Goal: Find specific fact: Find contact information

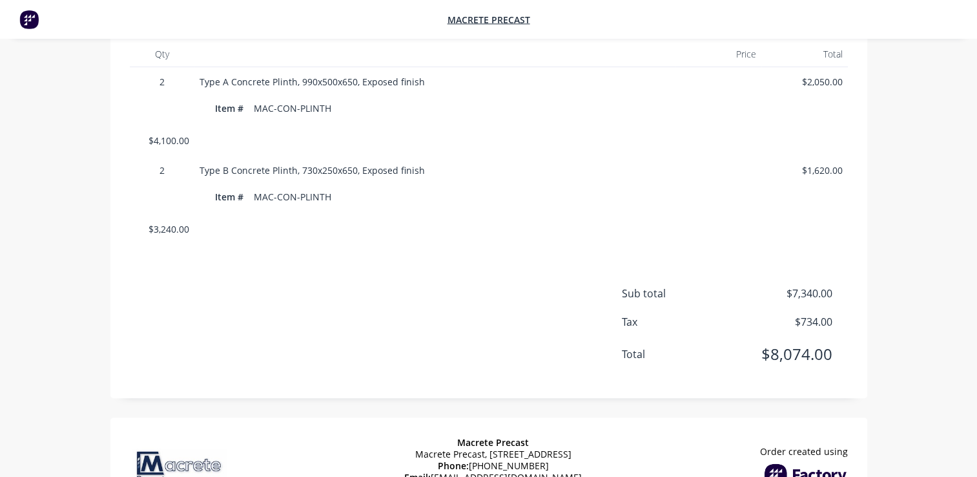
scroll to position [400, 0]
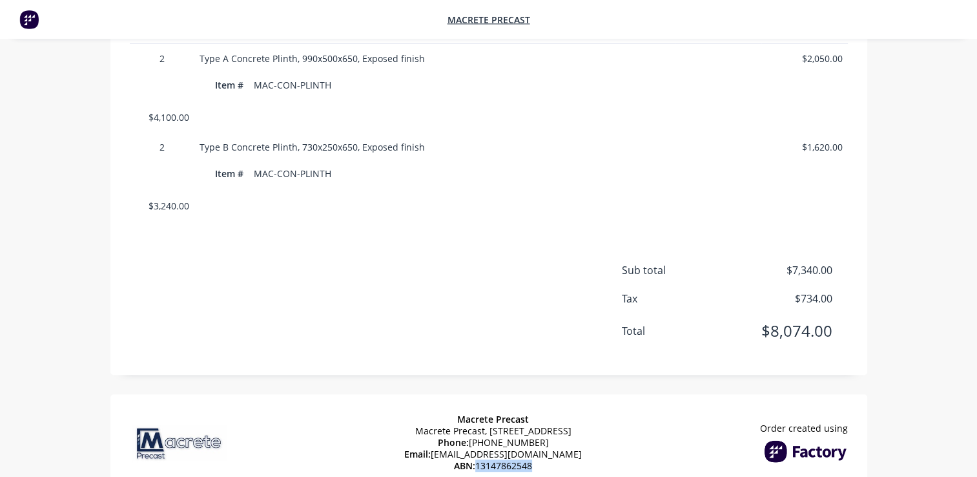
drag, startPoint x: 480, startPoint y: 425, endPoint x: 535, endPoint y: 431, distance: 54.6
click at [532, 460] on span "ABN: 13147862548" at bounding box center [493, 466] width 78 height 12
copy span "13147862548"
drag, startPoint x: 545, startPoint y: 402, endPoint x: 504, endPoint y: 404, distance: 40.8
click at [504, 404] on div "Macrete Precast Macrete Precast, [STREET_ADDRESS] Phone: [PHONE_NUMBER] Email: …" at bounding box center [493, 442] width 178 height 85
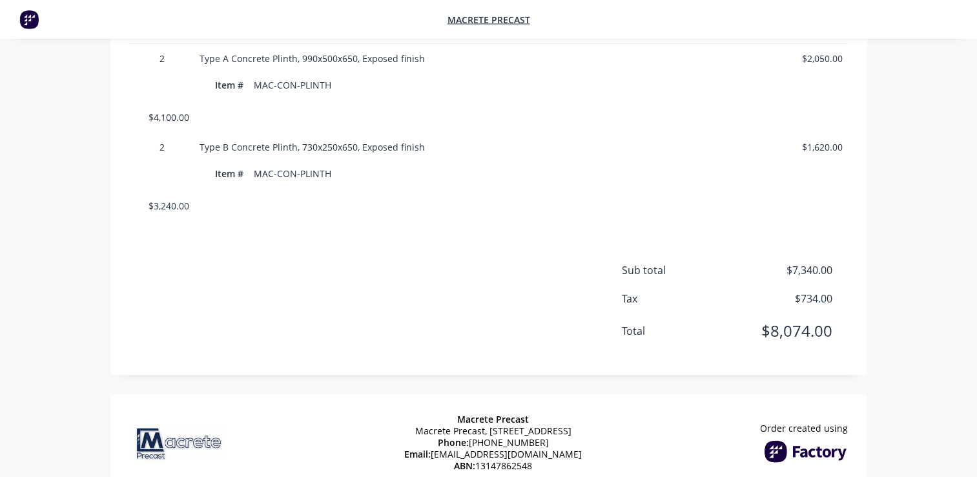
drag, startPoint x: 504, startPoint y: 404, endPoint x: 541, endPoint y: 406, distance: 36.2
click at [541, 437] on span "Phone: [PHONE_NUMBER]" at bounding box center [493, 443] width 111 height 12
drag, startPoint x: 546, startPoint y: 406, endPoint x: 480, endPoint y: 408, distance: 65.9
click at [480, 408] on div "Macrete Precast Macrete Precast, [STREET_ADDRESS] Phone: [PHONE_NUMBER] Email: …" at bounding box center [493, 442] width 178 height 85
copy span "[PHONE_NUMBER]"
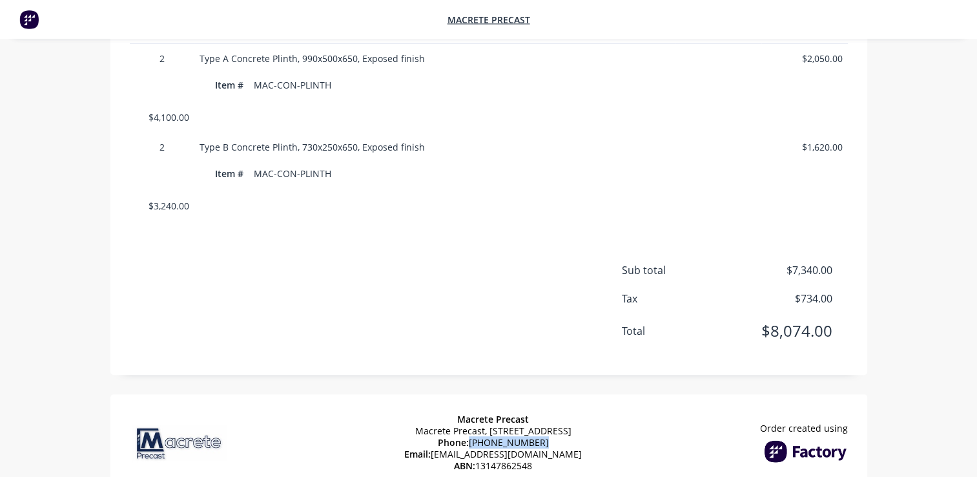
drag, startPoint x: 615, startPoint y: 390, endPoint x: 375, endPoint y: 386, distance: 240.3
click at [375, 394] on div "Macrete Precast Macrete Precast, [STREET_ADDRESS] Phone: [PHONE_NUMBER] Email: …" at bounding box center [488, 442] width 757 height 97
copy span "Macrete Precast, [STREET_ADDRESS]"
click at [541, 400] on div "Macrete Precast Macrete Precast, [STREET_ADDRESS] Phone: [PHONE_NUMBER] Email: …" at bounding box center [493, 442] width 178 height 85
drag, startPoint x: 540, startPoint y: 384, endPoint x: 433, endPoint y: 386, distance: 106.6
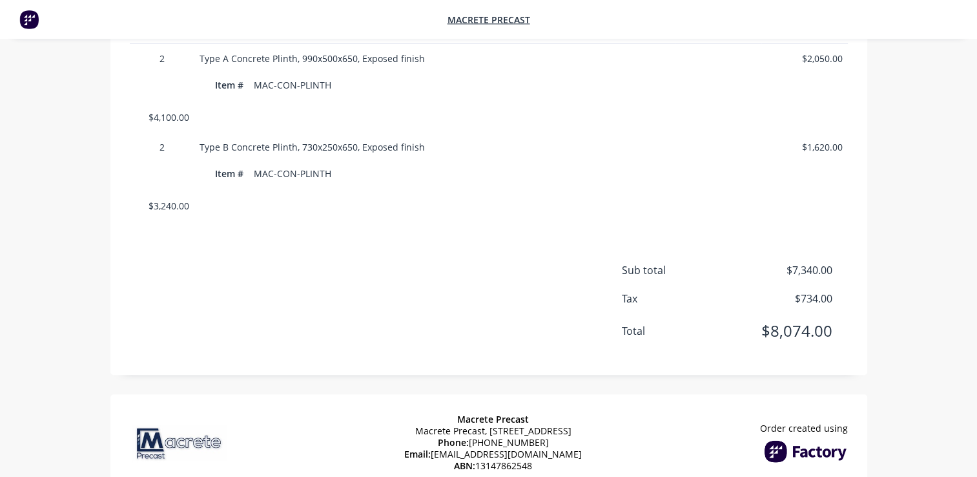
click at [433, 400] on div "Macrete Precast Macrete Precast, [STREET_ADDRESS] Phone: [PHONE_NUMBER] Email: …" at bounding box center [493, 442] width 178 height 85
click at [435, 400] on div "Macrete Precast Macrete Precast, [STREET_ADDRESS] Phone: [PHONE_NUMBER] Email: …" at bounding box center [493, 442] width 178 height 85
drag, startPoint x: 460, startPoint y: 378, endPoint x: 532, endPoint y: 382, distance: 71.8
click at [532, 400] on div "Macrete Precast Macrete Precast, [STREET_ADDRESS] Phone: [PHONE_NUMBER] Email: …" at bounding box center [493, 442] width 178 height 85
copy span "Macrete Precast"
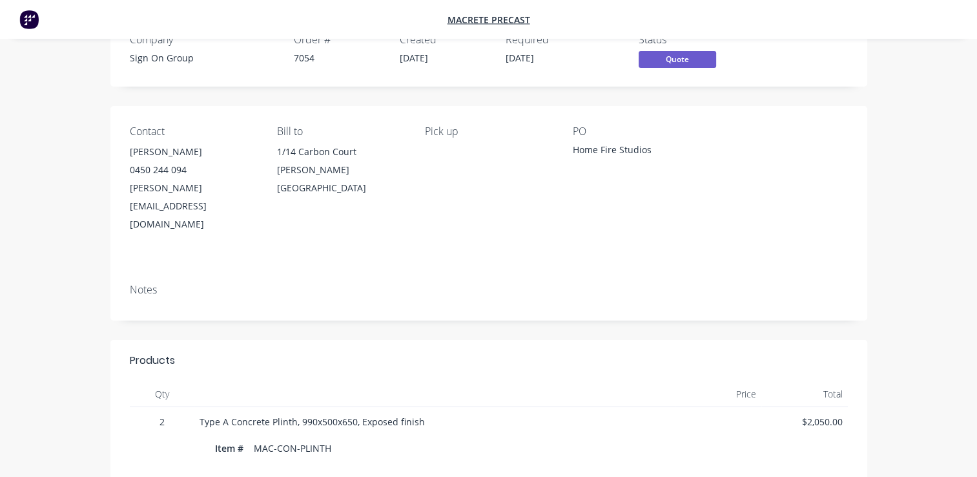
scroll to position [0, 0]
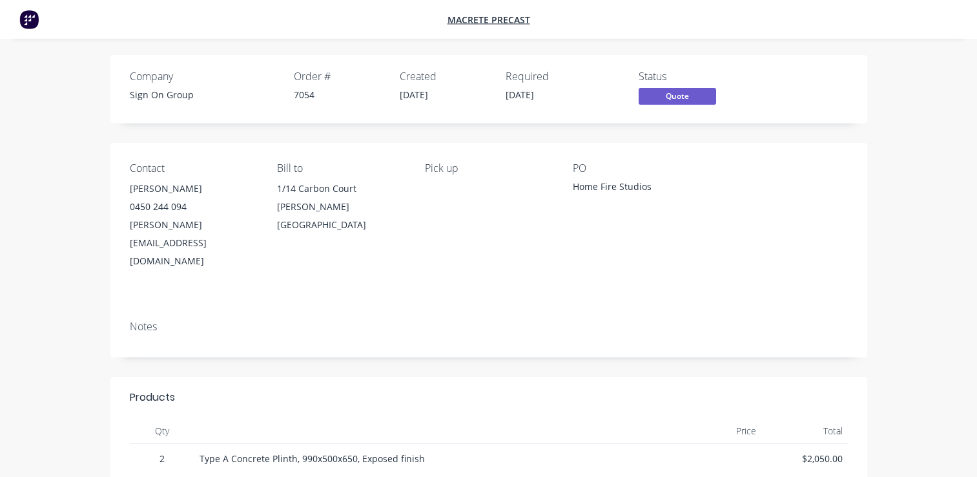
scroll to position [258, 0]
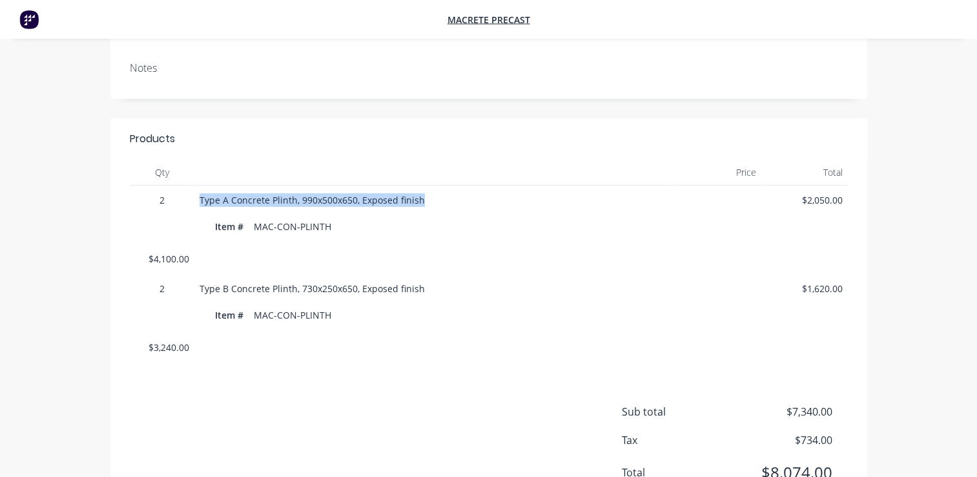
drag, startPoint x: 411, startPoint y: 165, endPoint x: 192, endPoint y: 165, distance: 218.3
click at [192, 185] on div "2 Type A Concrete Plinth, 990x500x650, Exposed finish Item # MAC-CON-PLINTH $2,…" at bounding box center [489, 229] width 718 height 88
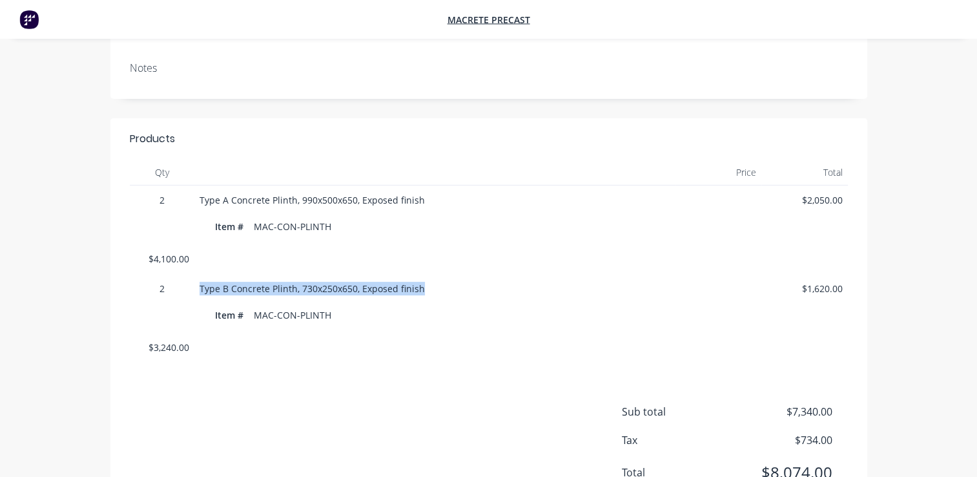
drag, startPoint x: 408, startPoint y: 250, endPoint x: 201, endPoint y: 255, distance: 206.7
click at [201, 274] on div "Type B Concrete Plinth, 730x250x650, Exposed finish Item # MAC-CON-PLINTH" at bounding box center [434, 303] width 481 height 59
copy span "Type B Concrete Plinth, 730x250x650, Exposed finish"
